Goal: Download file/media

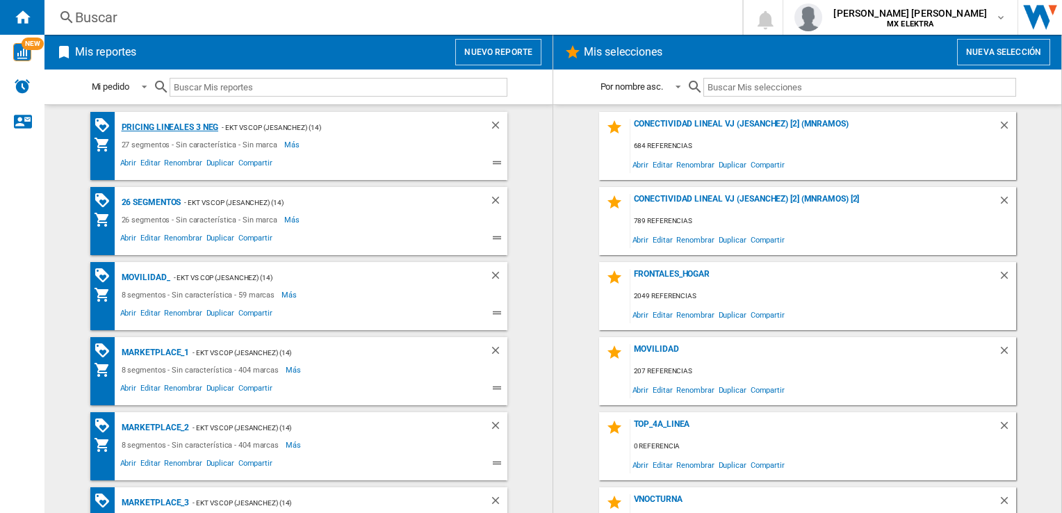
click at [154, 125] on div "Pricing lineales 3 neg" at bounding box center [168, 127] width 101 height 17
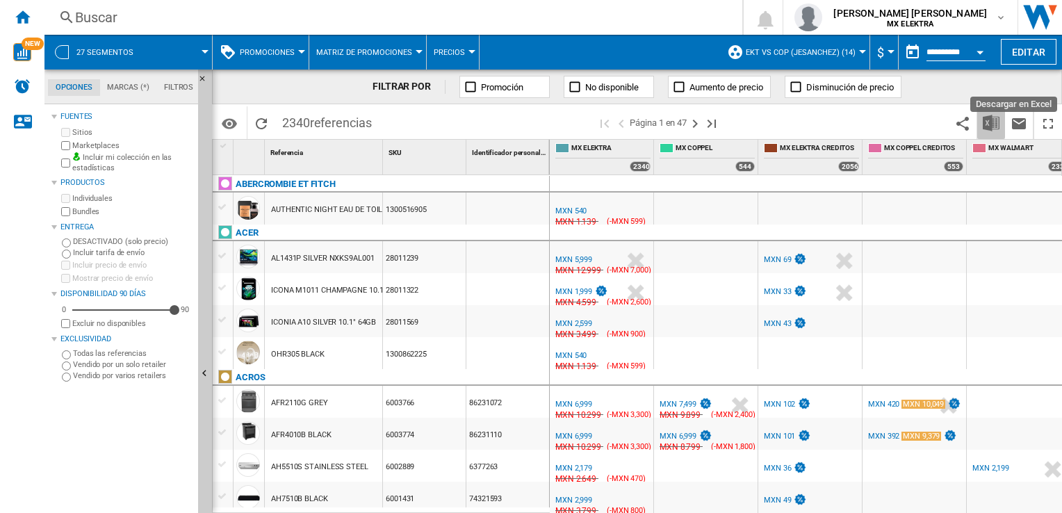
click at [993, 124] on img "Descargar en Excel" at bounding box center [991, 123] width 17 height 17
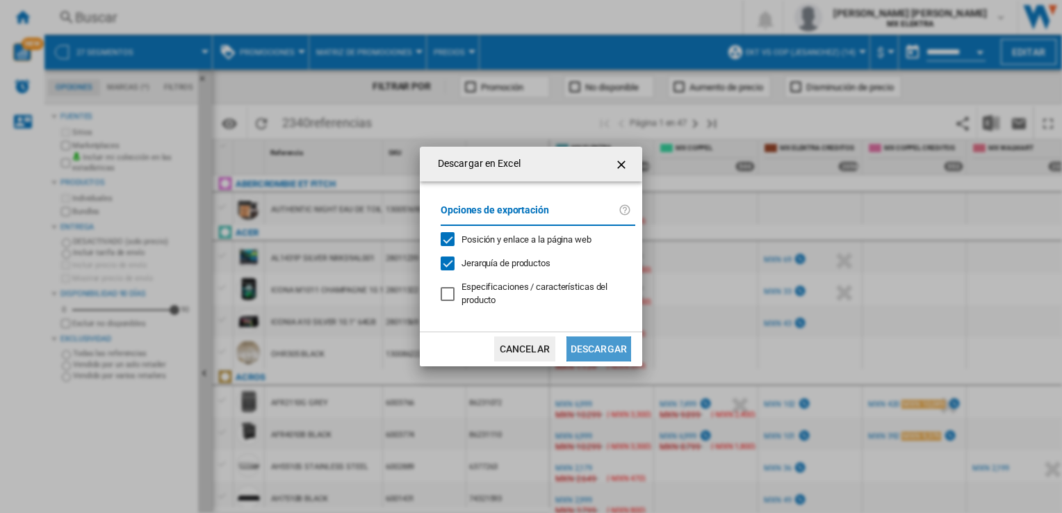
click at [604, 347] on button "Descargar" at bounding box center [598, 348] width 65 height 25
